Goal: Information Seeking & Learning: Check status

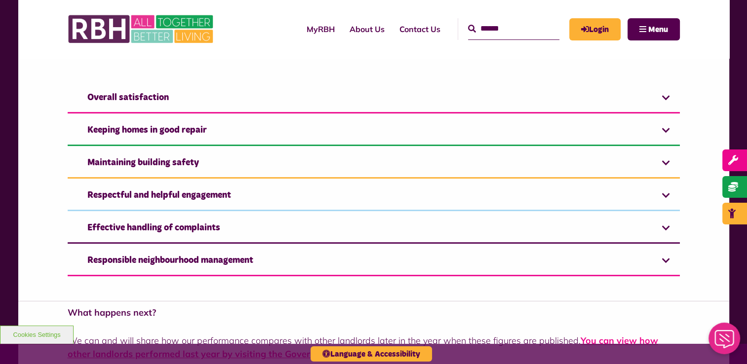
scroll to position [711, 0]
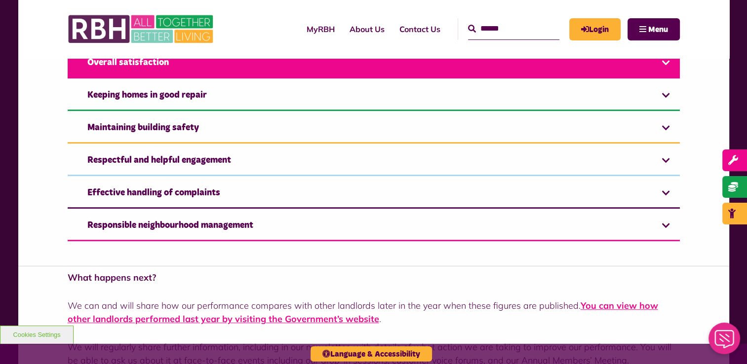
click at [471, 62] on link "Overall satisfaction" at bounding box center [374, 63] width 612 height 30
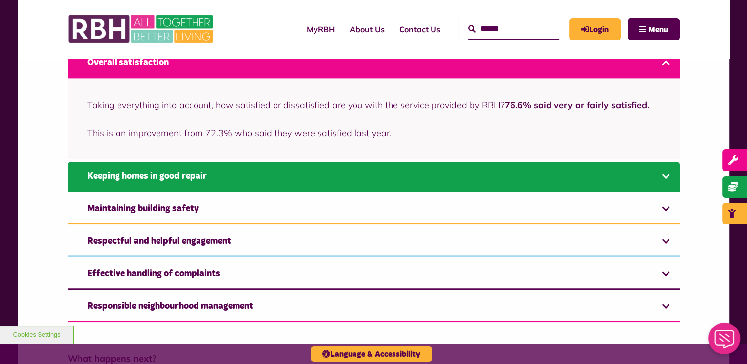
click at [213, 179] on link "Keeping homes in good repair" at bounding box center [374, 177] width 612 height 30
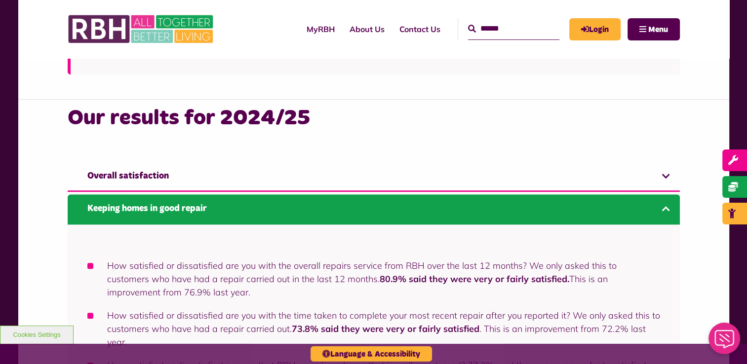
scroll to position [588, 0]
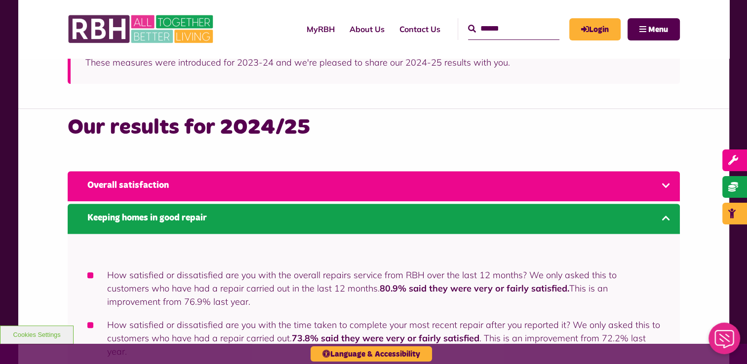
click at [519, 174] on link "Overall satisfaction" at bounding box center [374, 186] width 612 height 30
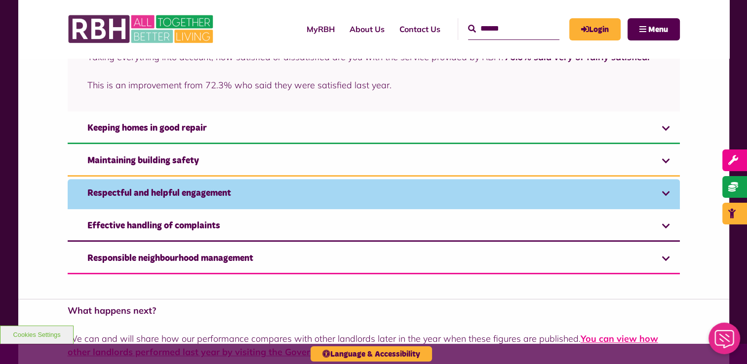
scroll to position [760, 0]
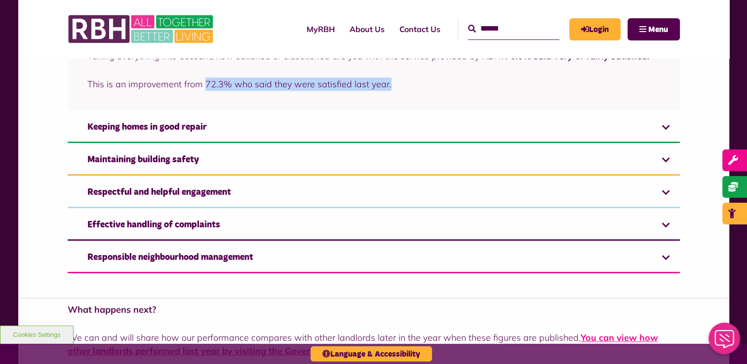
drag, startPoint x: 390, startPoint y: 86, endPoint x: 205, endPoint y: 84, distance: 185.1
click at [205, 84] on p "This is an improvement from 72.3% who said they were satisfied last year." at bounding box center [373, 83] width 572 height 13
click at [231, 84] on p "This is an improvement from 72.3% who said they were satisfied last year." at bounding box center [373, 83] width 572 height 13
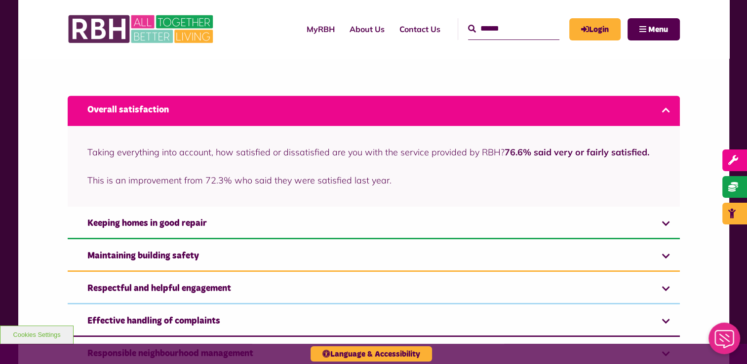
scroll to position [656, 0]
